Goal: Check status: Check status

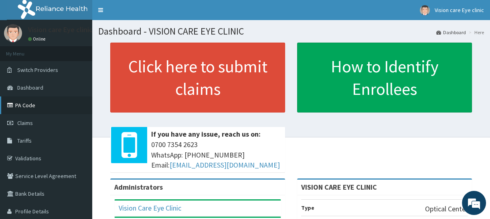
click at [29, 100] on link "PA Code" at bounding box center [46, 105] width 92 height 18
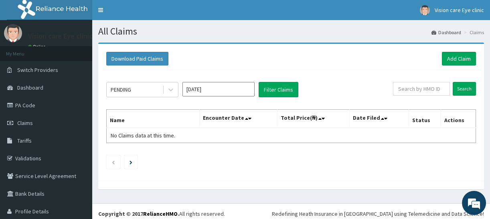
click at [285, 86] on button "Filter Claims" at bounding box center [279, 89] width 40 height 15
click at [173, 89] on icon at bounding box center [170, 90] width 5 height 3
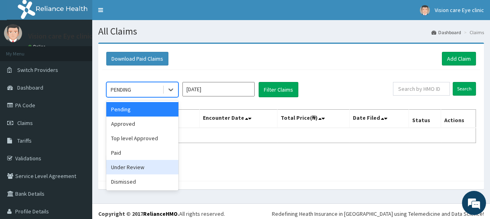
click at [140, 168] on div "Under Review" at bounding box center [142, 167] width 72 height 14
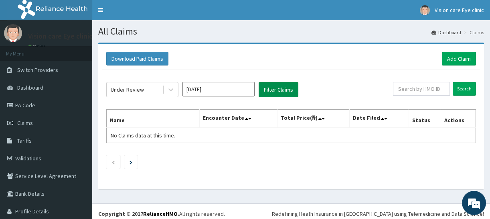
click at [288, 86] on button "Filter Claims" at bounding box center [279, 89] width 40 height 15
click at [42, 102] on link "PA Code" at bounding box center [46, 105] width 92 height 18
